Goal: Task Accomplishment & Management: Manage account settings

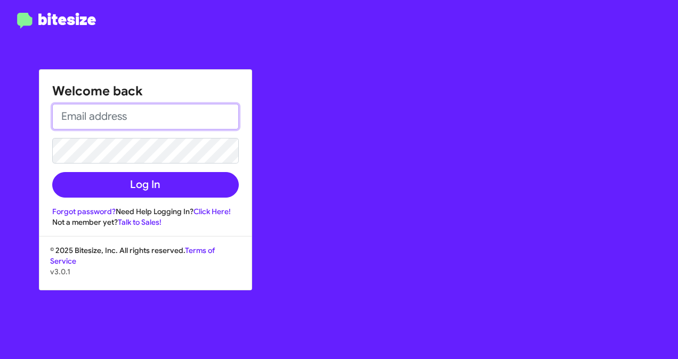
type input "[EMAIL_ADDRESS][DOMAIN_NAME]"
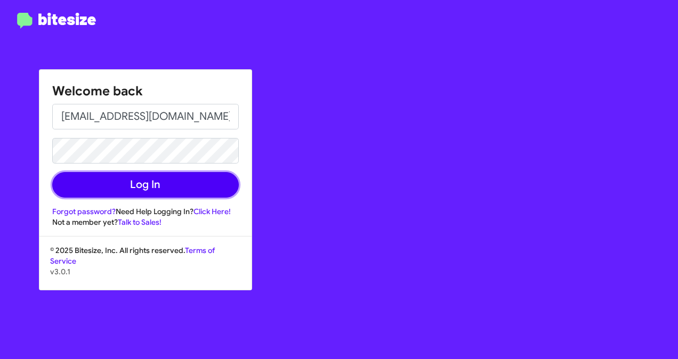
click at [143, 174] on button "Log In" at bounding box center [145, 185] width 187 height 26
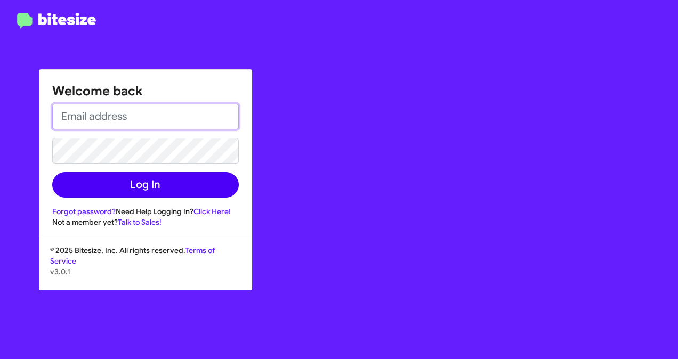
type input "[EMAIL_ADDRESS][DOMAIN_NAME]"
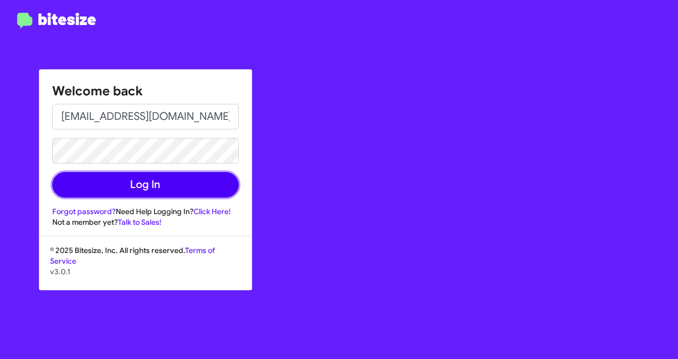
click at [177, 193] on button "Log In" at bounding box center [145, 185] width 187 height 26
